Goal: Transaction & Acquisition: Purchase product/service

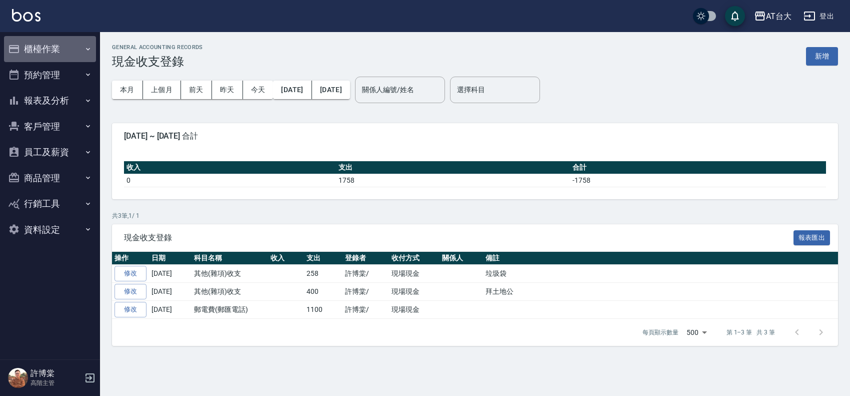
click at [79, 48] on button "櫃檯作業" at bounding box center [50, 49] width 92 height 26
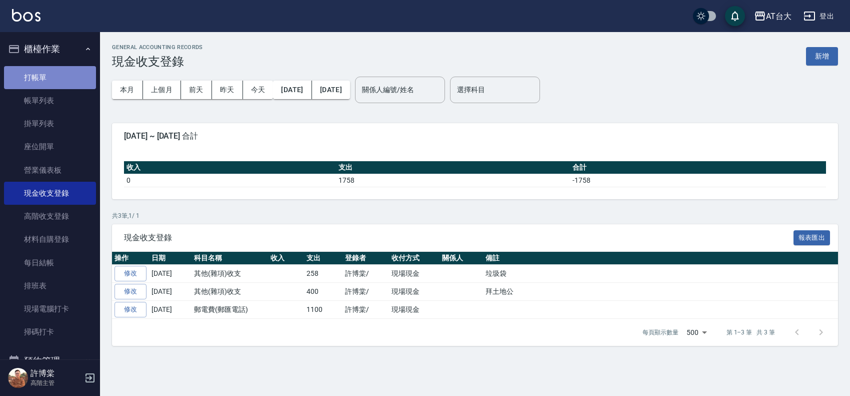
click at [74, 71] on link "打帳單" at bounding box center [50, 77] width 92 height 23
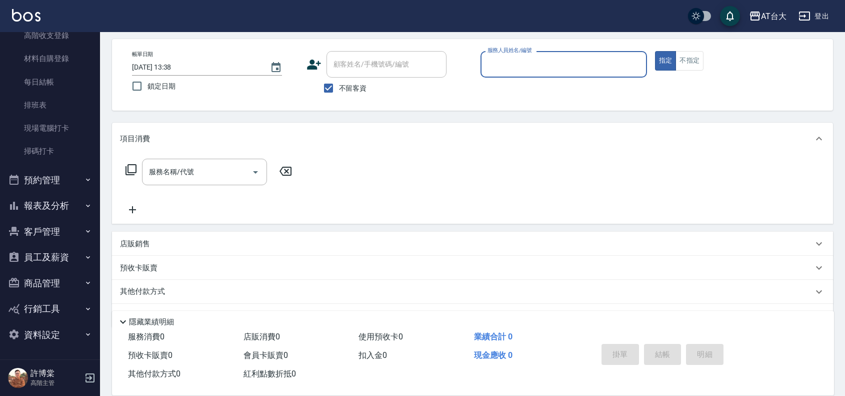
scroll to position [63, 0]
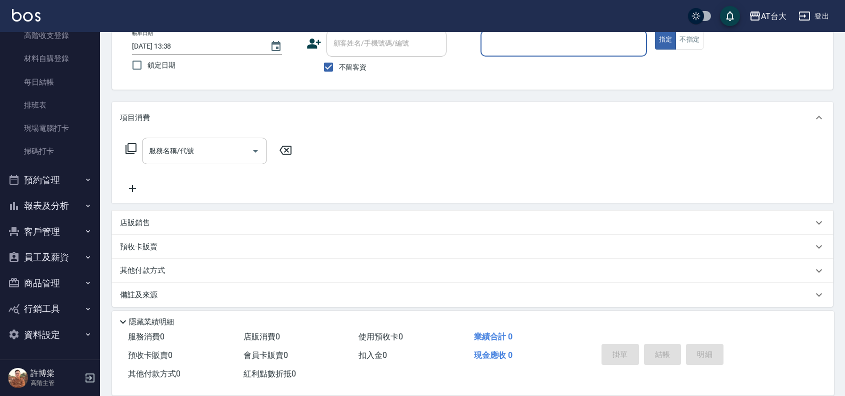
click at [71, 206] on button "報表及分析" at bounding box center [50, 206] width 92 height 26
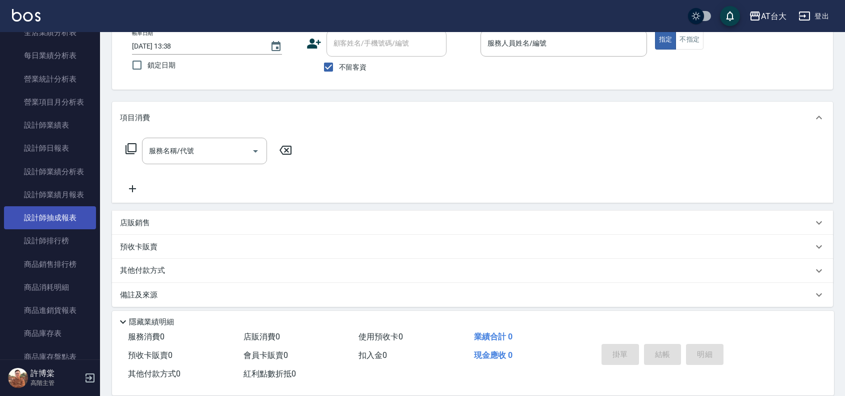
scroll to position [618, 0]
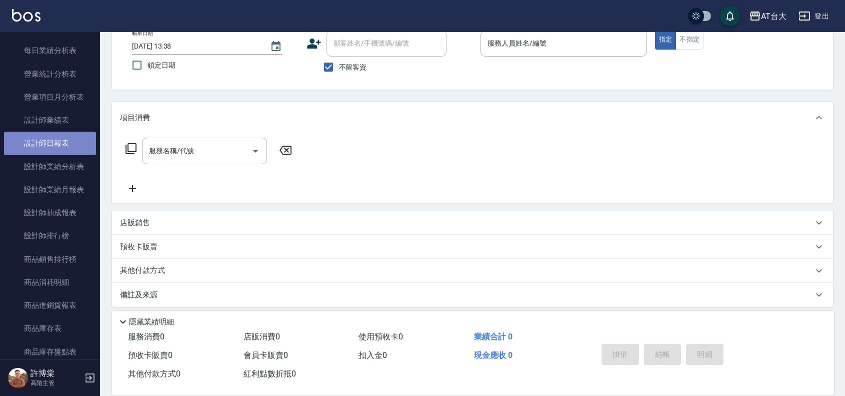
click at [77, 146] on link "設計師日報表" at bounding box center [50, 143] width 92 height 23
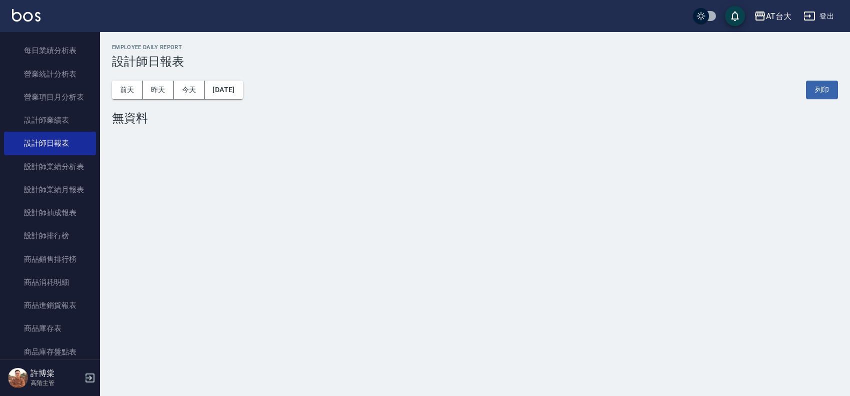
click at [227, 102] on div "[DATE] [DATE] [DATE] [DATE] 列印" at bounding box center [475, 90] width 726 height 43
click at [239, 100] on div "[DATE] [DATE] [DATE] [DATE] 列印" at bounding box center [475, 90] width 726 height 43
click at [243, 97] on button "[DATE]" at bounding box center [224, 90] width 38 height 19
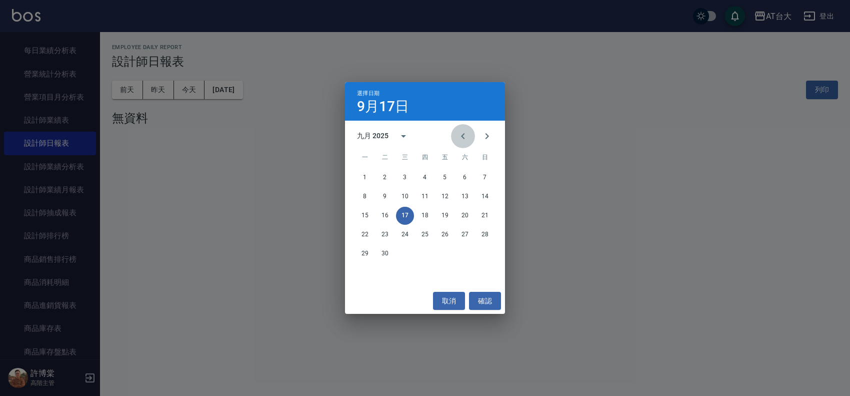
click at [461, 140] on icon "Previous month" at bounding box center [463, 136] width 12 height 12
click at [463, 133] on icon "Previous month" at bounding box center [463, 136] width 12 height 12
click at [419, 218] on button "17" at bounding box center [425, 216] width 18 height 18
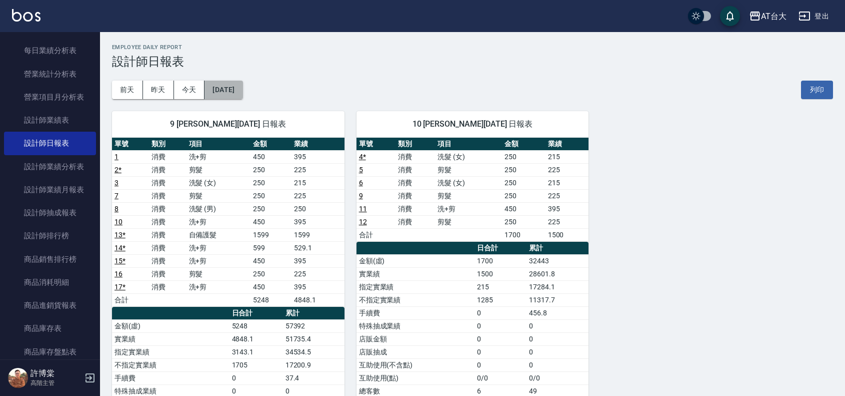
click at [243, 94] on button "[DATE]" at bounding box center [224, 90] width 38 height 19
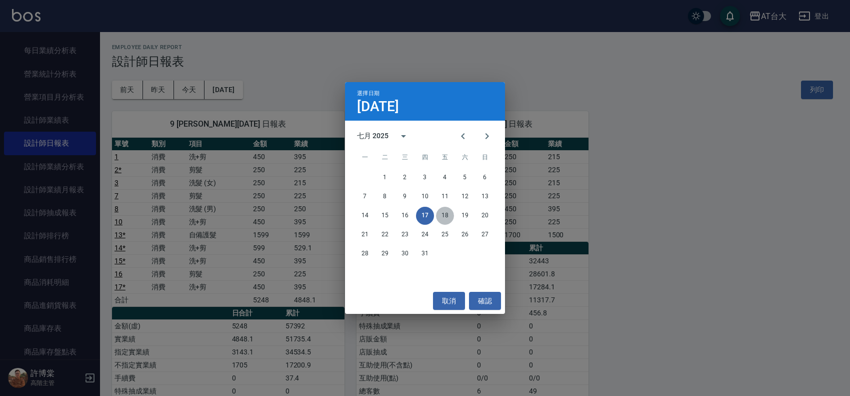
click at [446, 211] on button "18" at bounding box center [445, 216] width 18 height 18
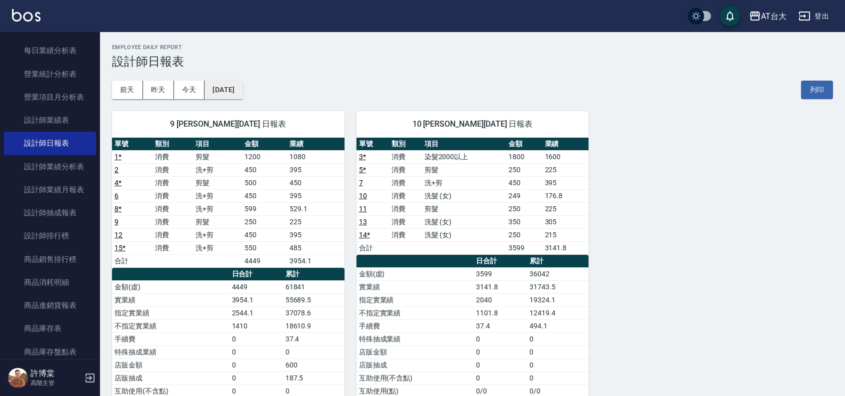
click at [243, 84] on button "[DATE]" at bounding box center [224, 90] width 38 height 19
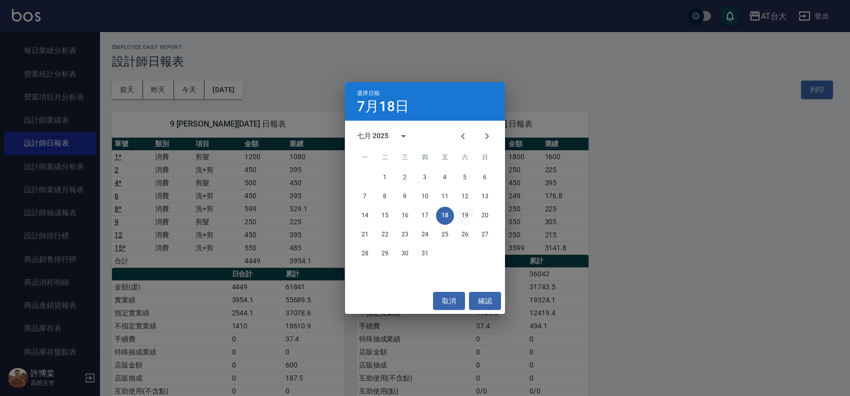
click at [470, 214] on button "19" at bounding box center [465, 216] width 18 height 18
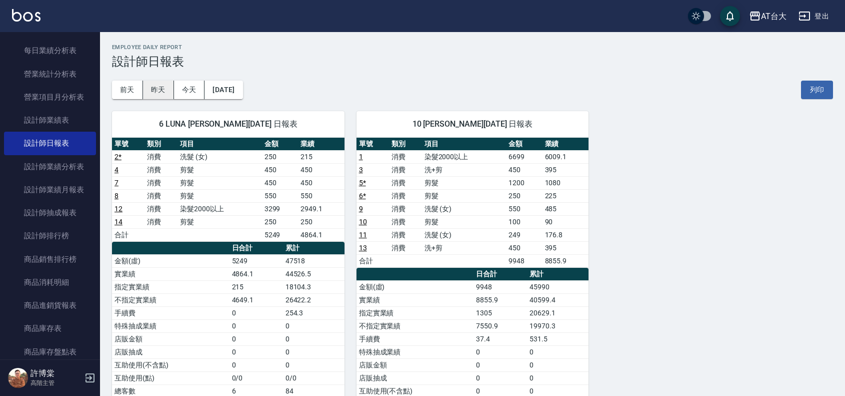
click at [161, 90] on button "昨天" at bounding box center [158, 90] width 31 height 19
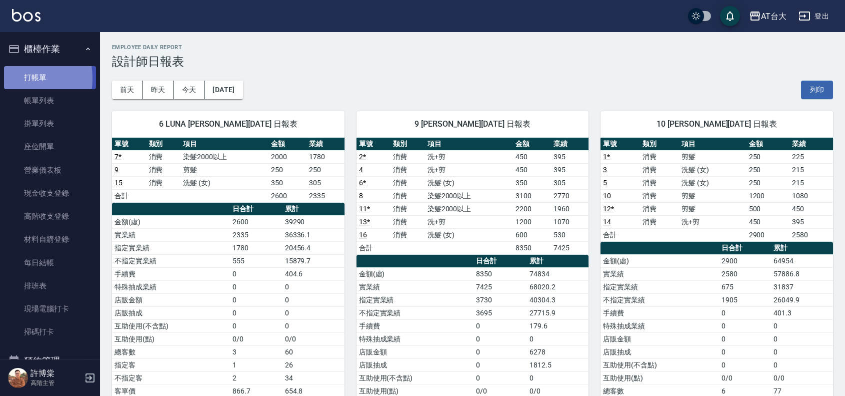
click at [9, 78] on link "打帳單" at bounding box center [50, 77] width 92 height 23
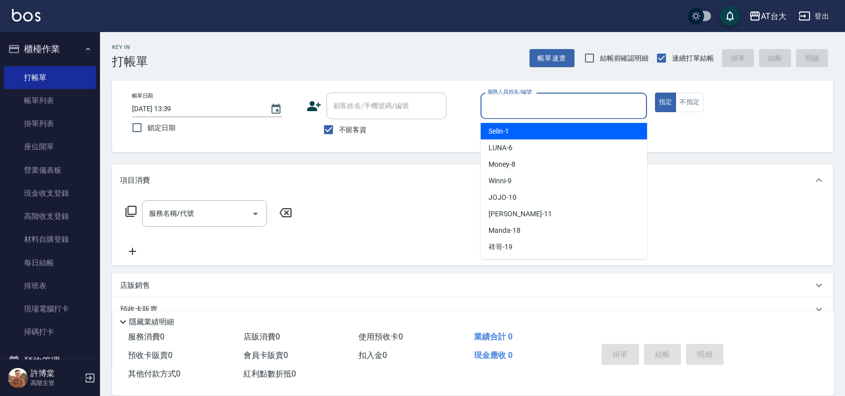
click at [563, 103] on input "服務人員姓名/編號" at bounding box center [564, 106] width 158 height 18
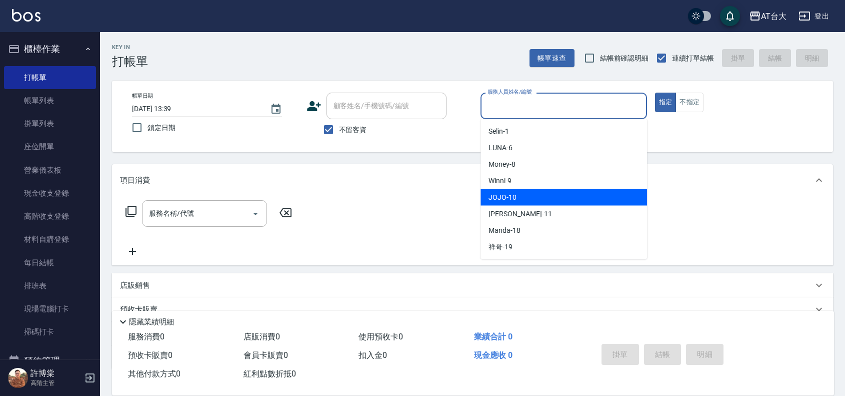
click at [551, 191] on div "JOJO -10" at bounding box center [564, 197] width 167 height 17
type input "JOJO-10"
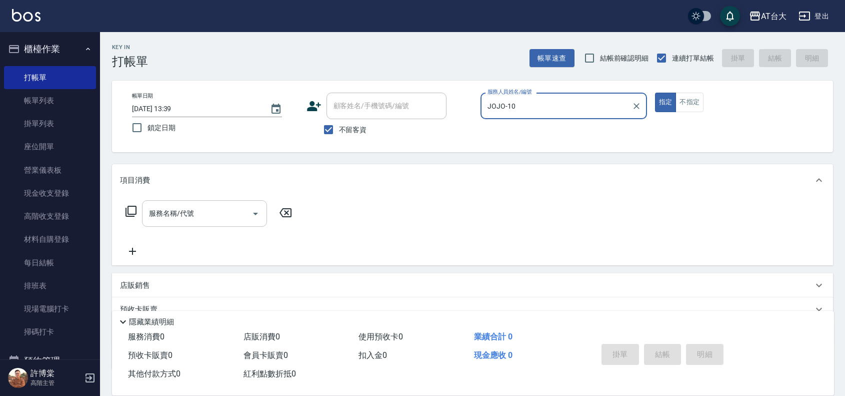
click at [174, 216] on div "服務名稱/代號 服務名稱/代號" at bounding box center [204, 213] width 125 height 27
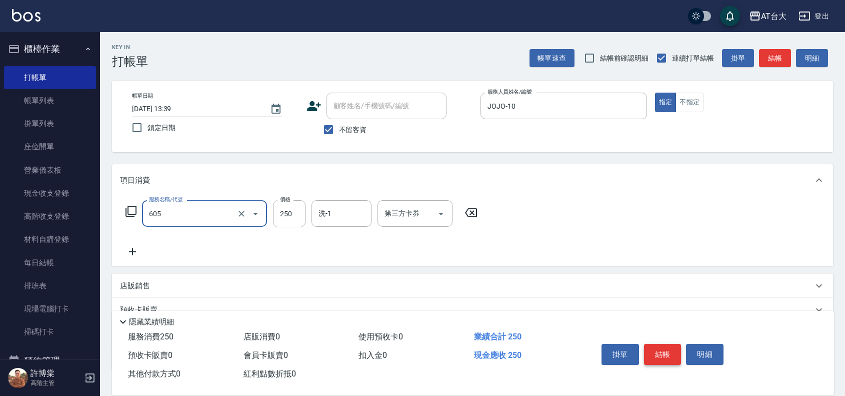
type input "洗髮 (女)(605)"
click at [676, 358] on button "結帳" at bounding box center [663, 354] width 38 height 21
